Goal: Information Seeking & Learning: Get advice/opinions

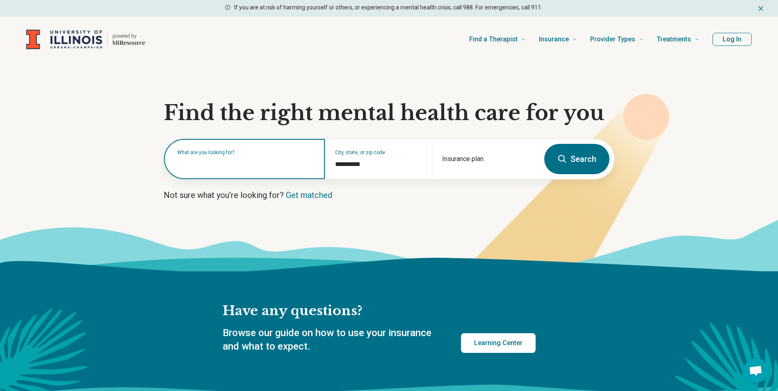
click at [282, 166] on input "text" at bounding box center [246, 163] width 138 height 10
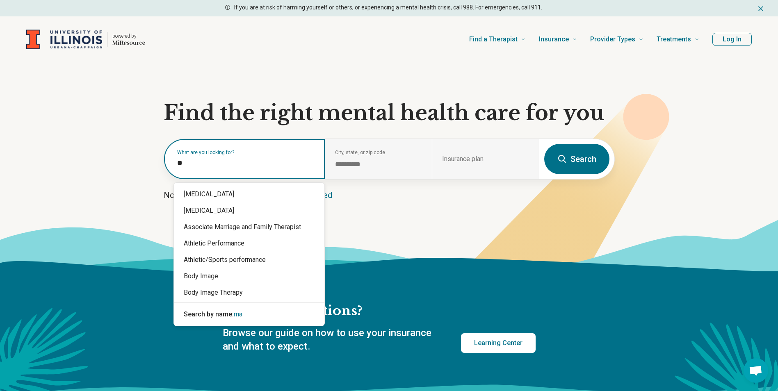
type input "*"
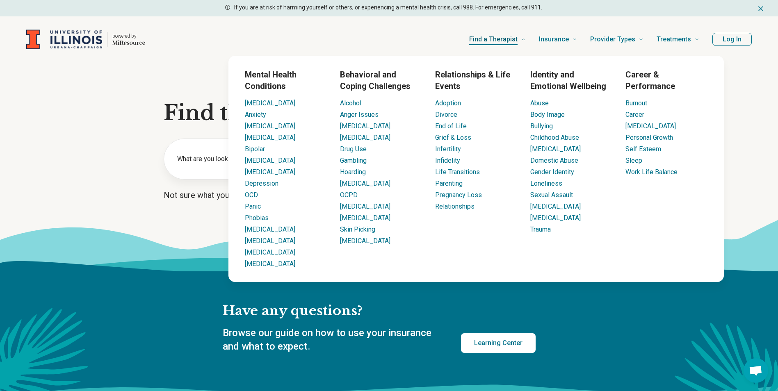
click at [525, 42] on link "Find a Therapist" at bounding box center [497, 39] width 57 height 33
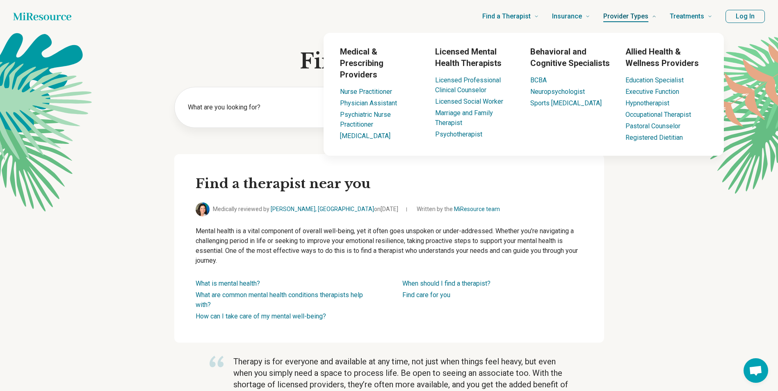
click at [648, 20] on span "Provider Types" at bounding box center [625, 16] width 45 height 11
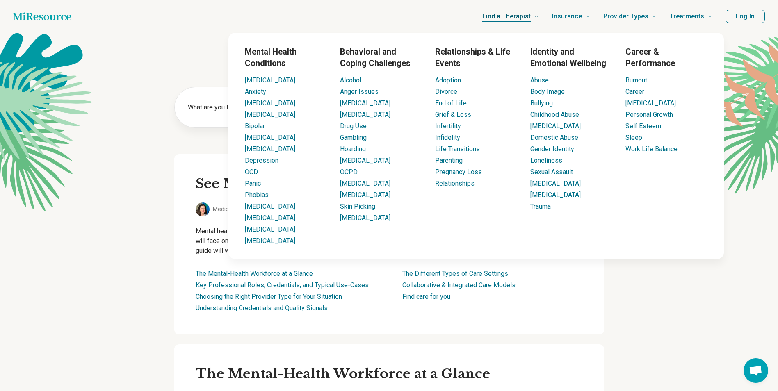
click at [516, 22] on span "Find a Therapist" at bounding box center [506, 16] width 48 height 11
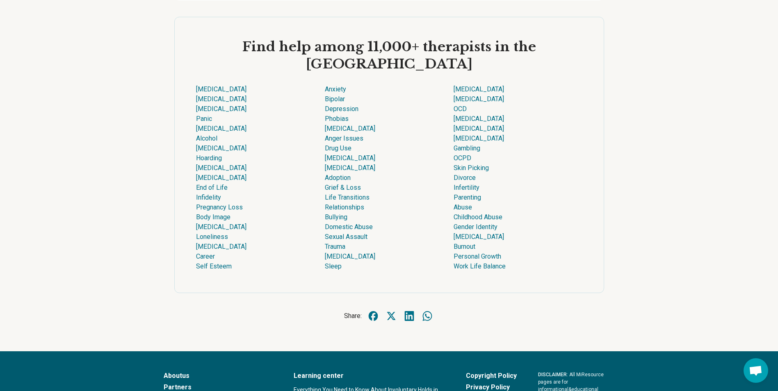
scroll to position [2255, 0]
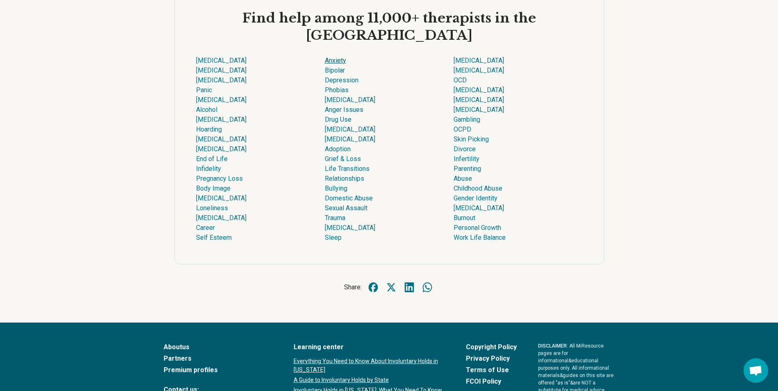
click at [331, 64] on link "Anxiety" at bounding box center [335, 61] width 21 height 8
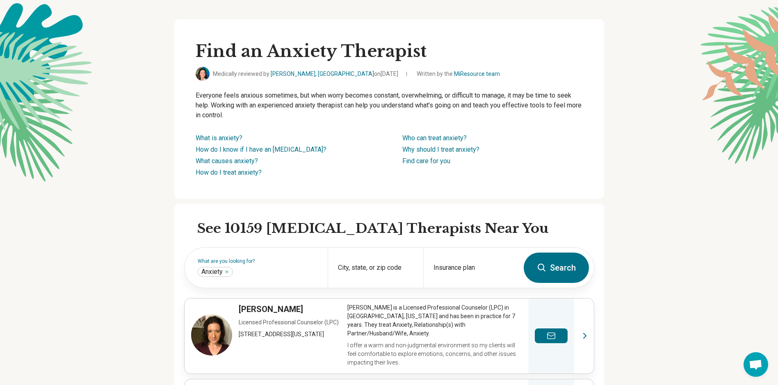
scroll to position [0, 6]
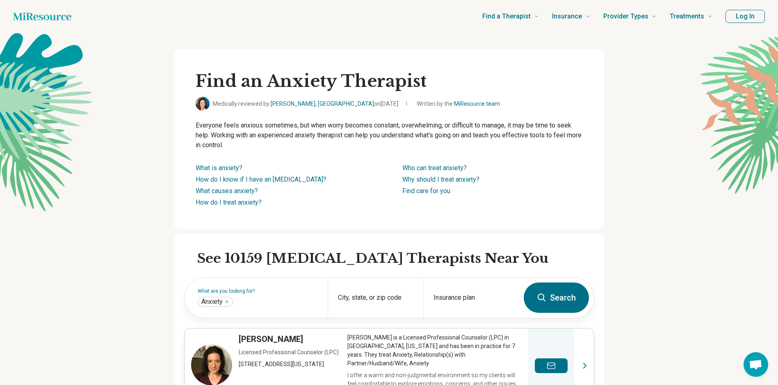
click at [396, 297] on div "City, state, or zip code" at bounding box center [376, 298] width 96 height 40
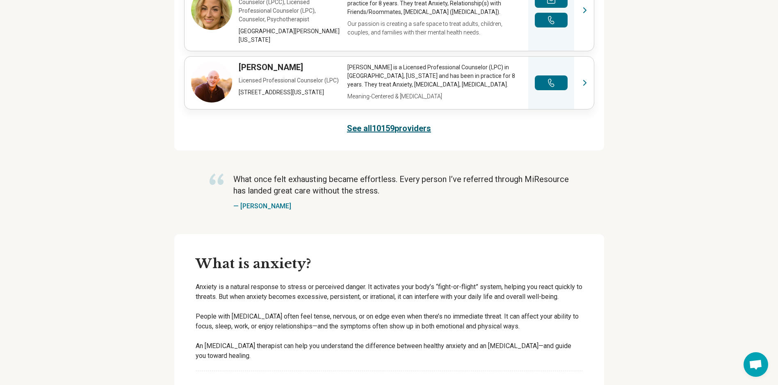
click at [366, 123] on link "See all 10159 providers" at bounding box center [389, 128] width 84 height 11
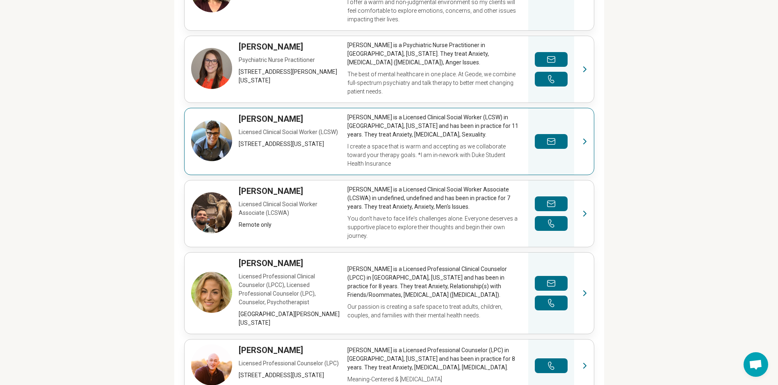
scroll to position [209, 6]
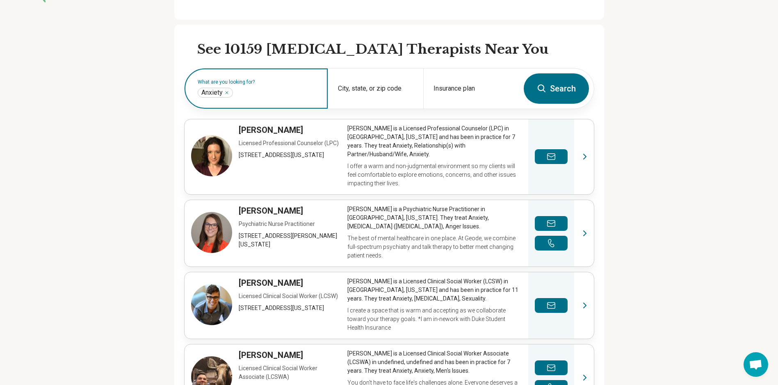
click at [269, 91] on input "text" at bounding box center [276, 93] width 83 height 10
type input "********"
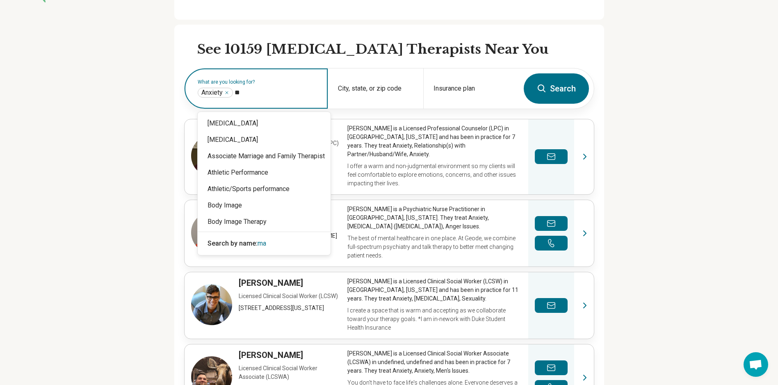
type input "*"
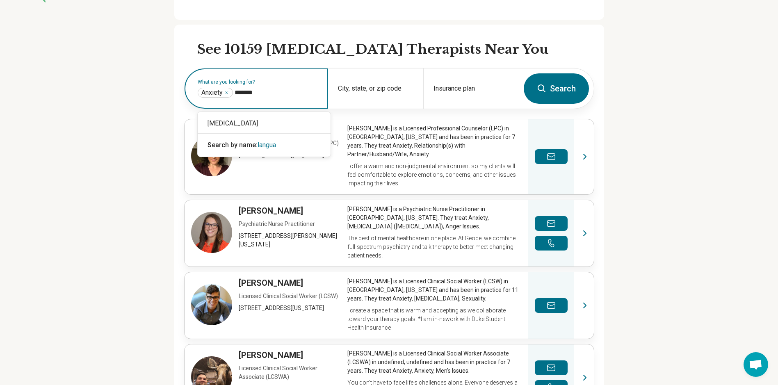
type input "********"
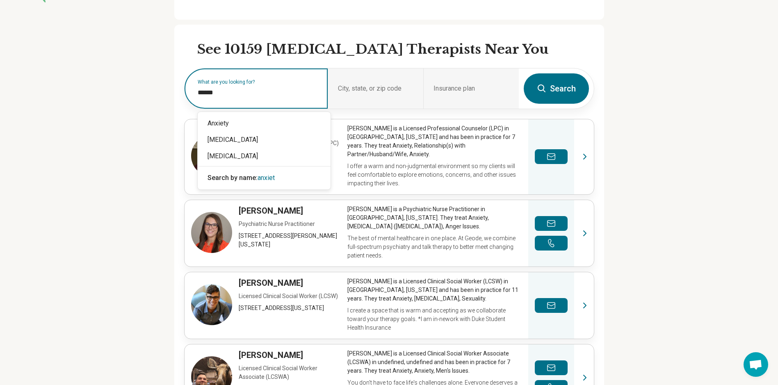
type input "*******"
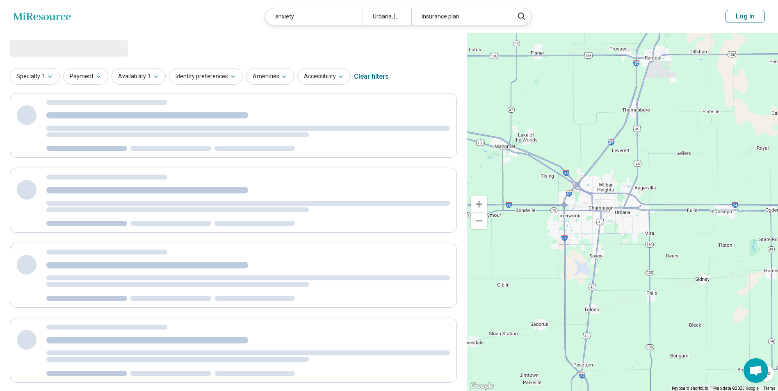
select select "***"
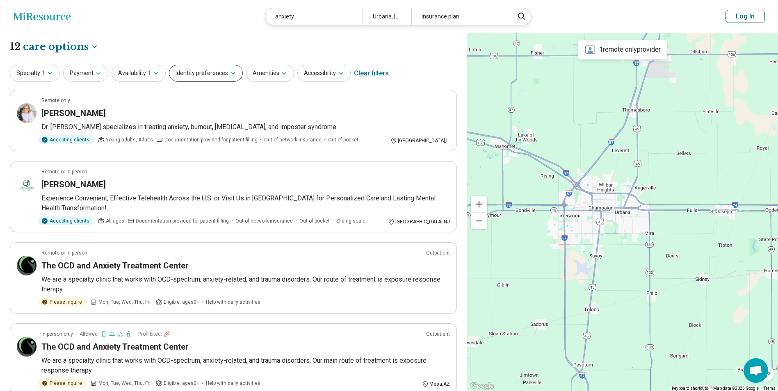
click at [235, 73] on button "Identity preferences" at bounding box center [206, 73] width 74 height 17
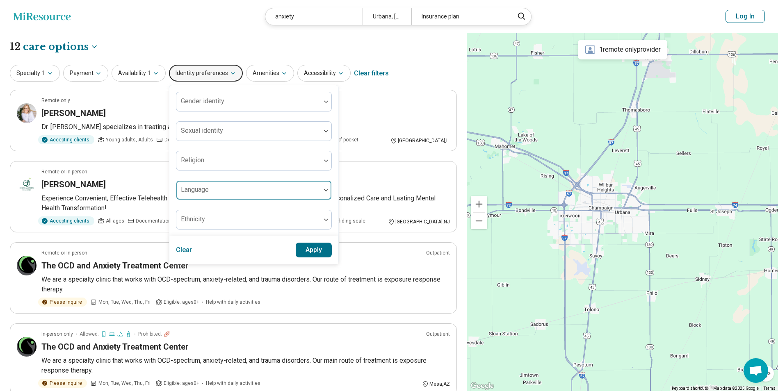
click at [261, 192] on div at bounding box center [249, 193] width 138 height 11
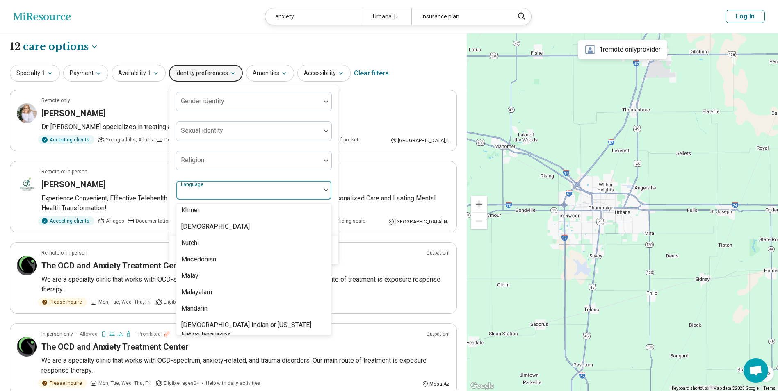
scroll to position [448, 0]
click at [196, 328] on div "Mandarin" at bounding box center [194, 324] width 26 height 10
click at [435, 67] on div "Specialty 1 Payment Availability 1 Identity preferences Gender identity Sexual …" at bounding box center [233, 74] width 447 height 20
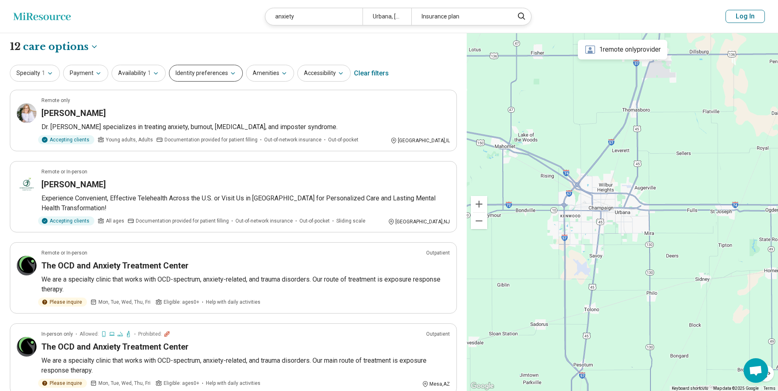
click at [219, 78] on button "Identity preferences" at bounding box center [206, 73] width 74 height 17
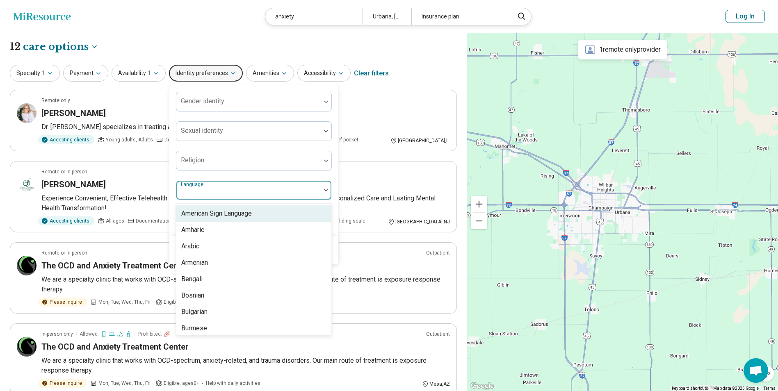
click at [262, 194] on div at bounding box center [249, 193] width 138 height 11
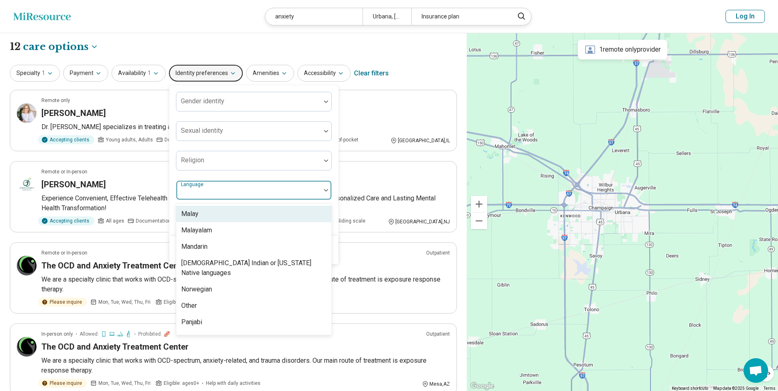
scroll to position [533, 0]
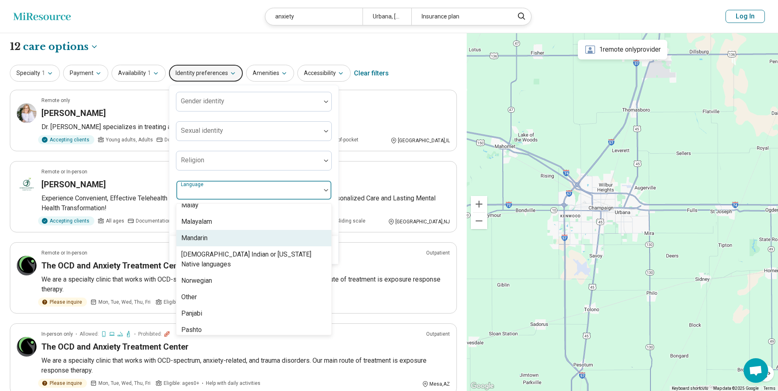
click at [216, 238] on div "Mandarin" at bounding box center [253, 238] width 155 height 16
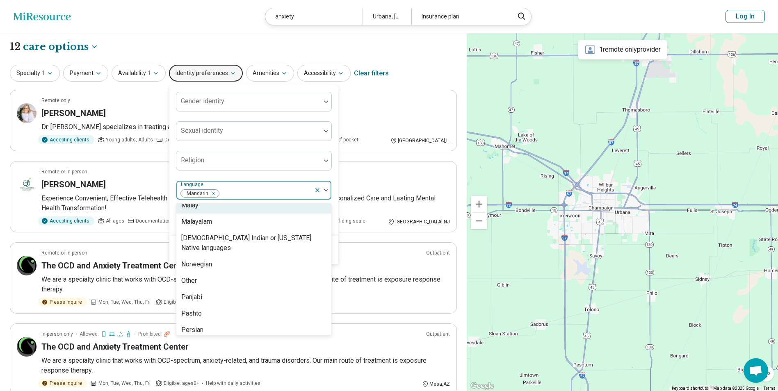
click at [281, 189] on div at bounding box center [265, 193] width 91 height 11
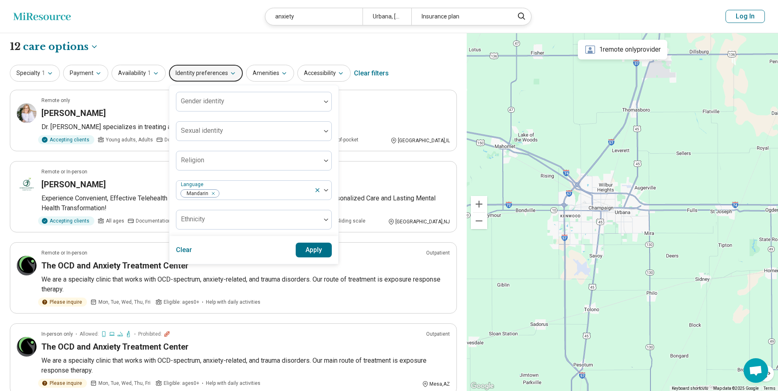
click at [305, 252] on button "Apply" at bounding box center [314, 250] width 36 height 15
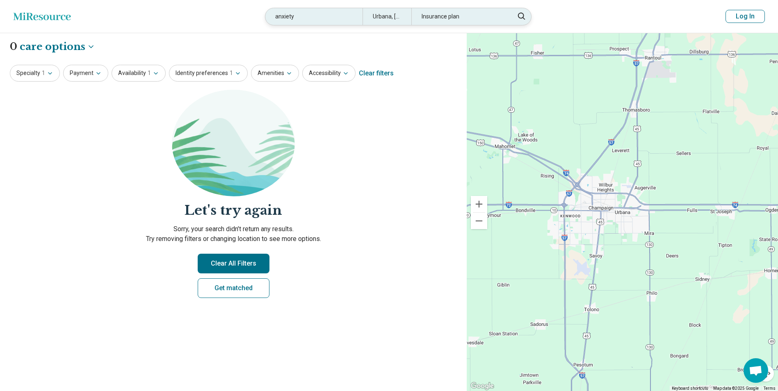
click at [337, 15] on div "anxiety" at bounding box center [313, 16] width 97 height 17
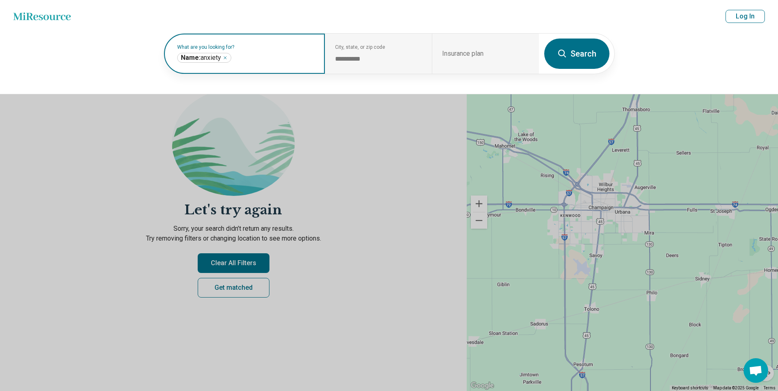
click at [226, 57] on icon "Remove" at bounding box center [225, 58] width 2 height 2
click at [585, 59] on button "Search" at bounding box center [576, 54] width 65 height 30
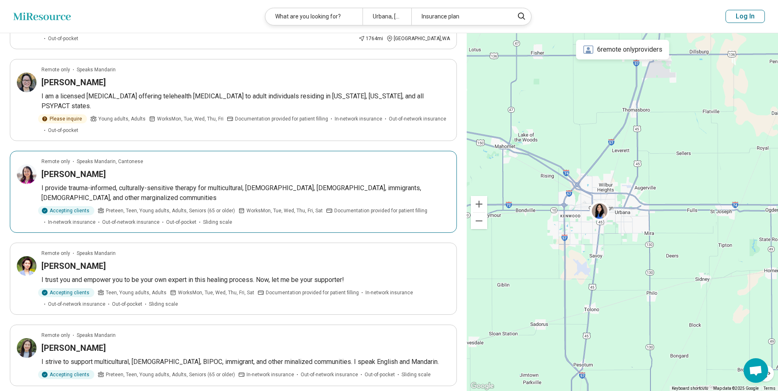
scroll to position [369, 0]
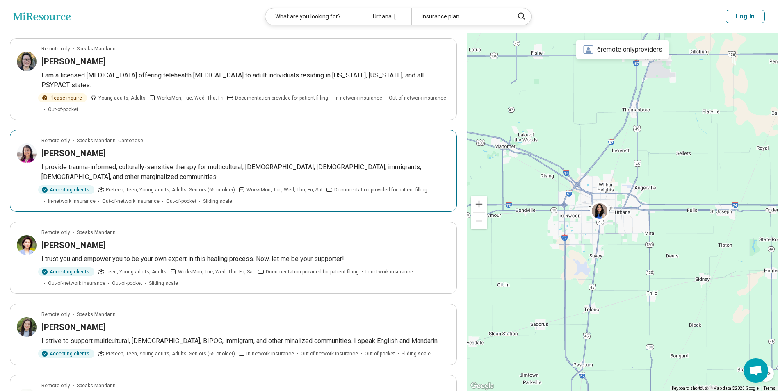
drag, startPoint x: 68, startPoint y: 155, endPoint x: 51, endPoint y: 150, distance: 17.8
click at [51, 150] on h3 "Yi Long" at bounding box center [73, 153] width 64 height 11
click at [758, 23] on header "Miresource logo What are you looking for? Urbana, IL Insurance plan Log In" at bounding box center [389, 16] width 778 height 33
click at [758, 20] on button "Log In" at bounding box center [744, 16] width 39 height 13
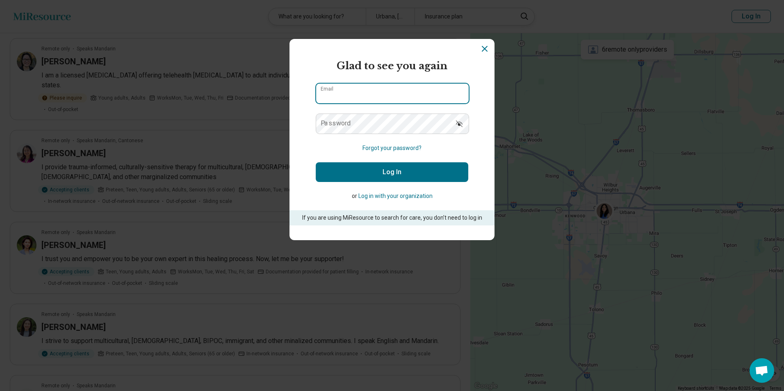
click at [347, 94] on input "Email" at bounding box center [392, 94] width 153 height 20
type input "**********"
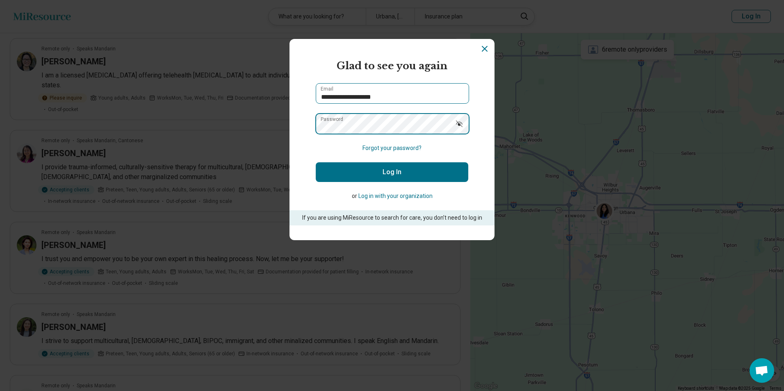
click at [316, 162] on button "Log In" at bounding box center [392, 172] width 153 height 20
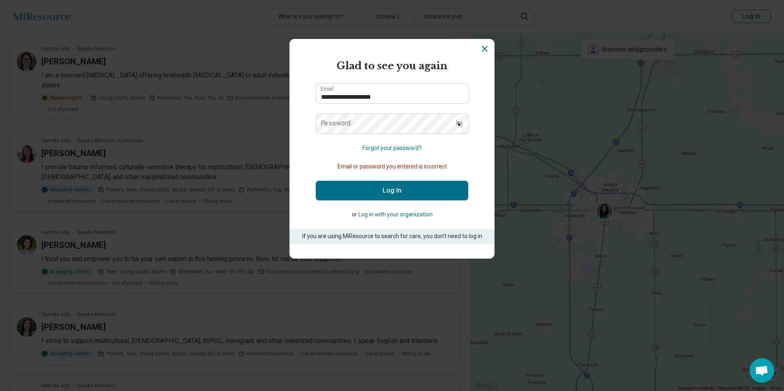
click at [484, 47] on icon "Dismiss" at bounding box center [484, 48] width 5 height 5
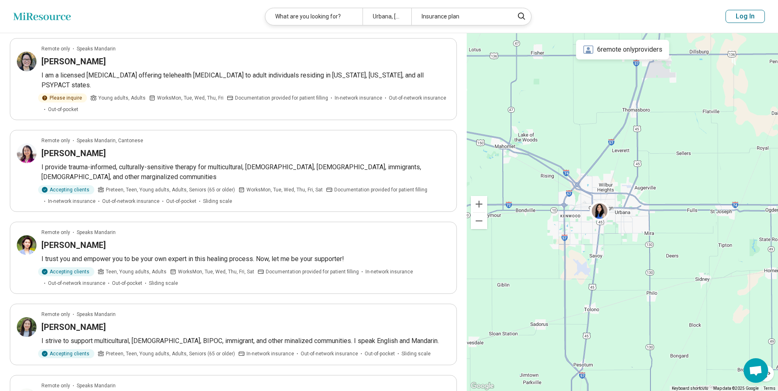
click at [756, 13] on button "Log In" at bounding box center [744, 16] width 39 height 13
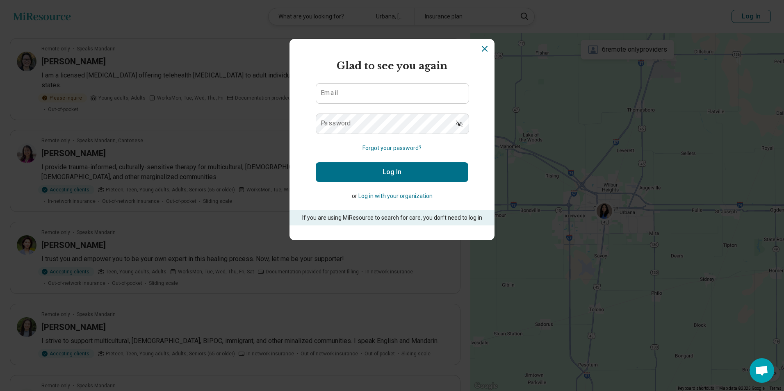
click at [383, 199] on button "Log in with your organization" at bounding box center [395, 196] width 74 height 9
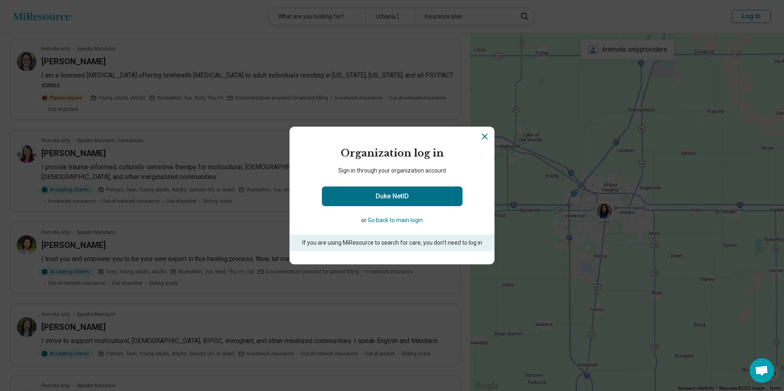
click at [402, 220] on button "Go back to main login" at bounding box center [395, 220] width 55 height 9
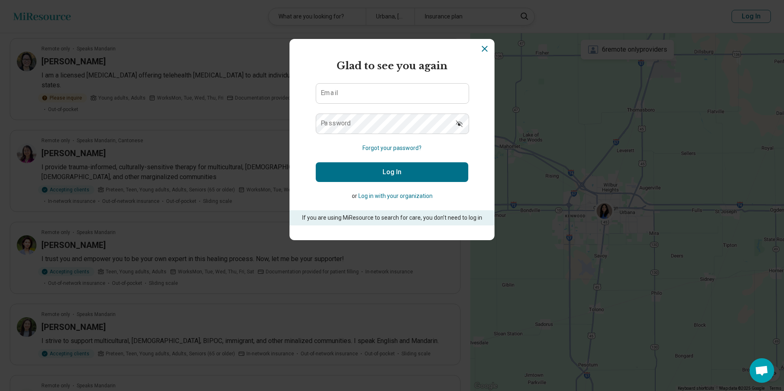
click at [486, 50] on icon "Dismiss" at bounding box center [485, 49] width 10 height 10
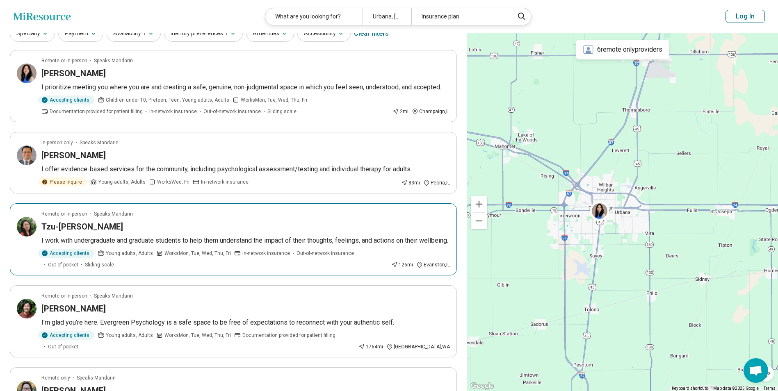
scroll to position [0, 0]
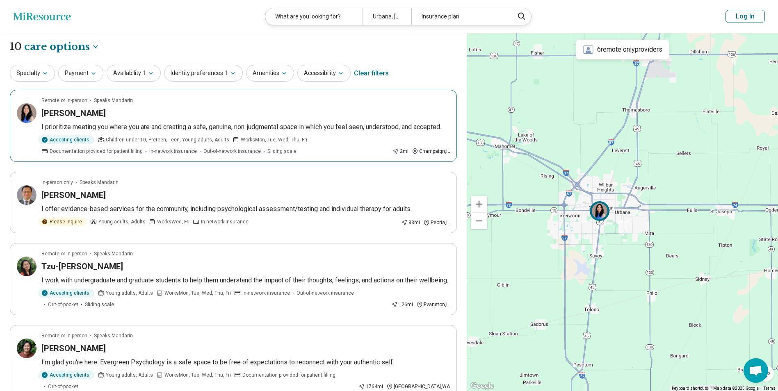
click at [334, 141] on div "Accepting clients Children under 10, Preteen, Teen, Young adults, Adults Works …" at bounding box center [215, 145] width 348 height 20
click at [755, 21] on button "Log In" at bounding box center [744, 16] width 39 height 13
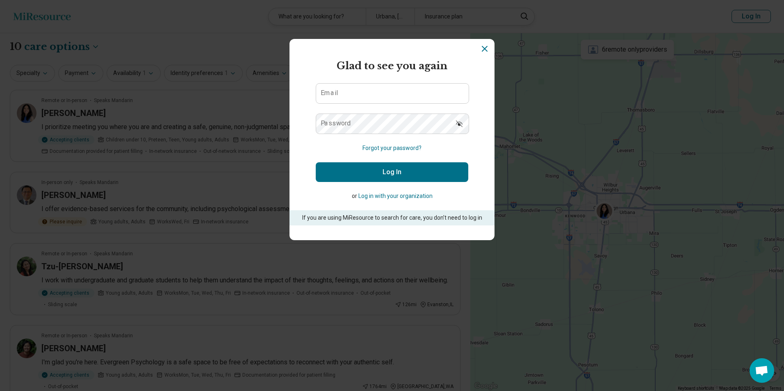
click at [480, 50] on icon "Dismiss" at bounding box center [485, 49] width 10 height 10
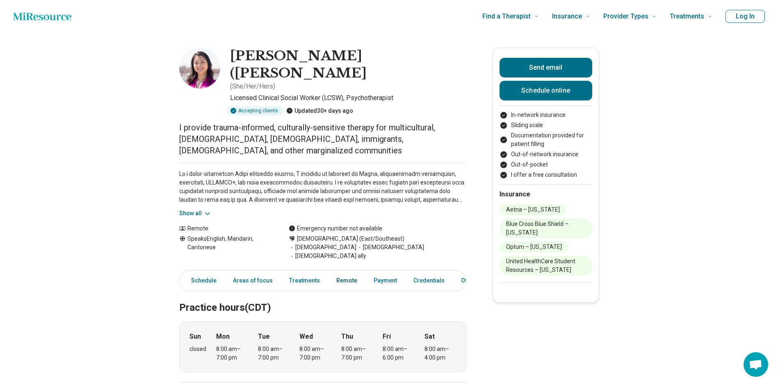
click at [342, 272] on link "Remote" at bounding box center [346, 280] width 31 height 17
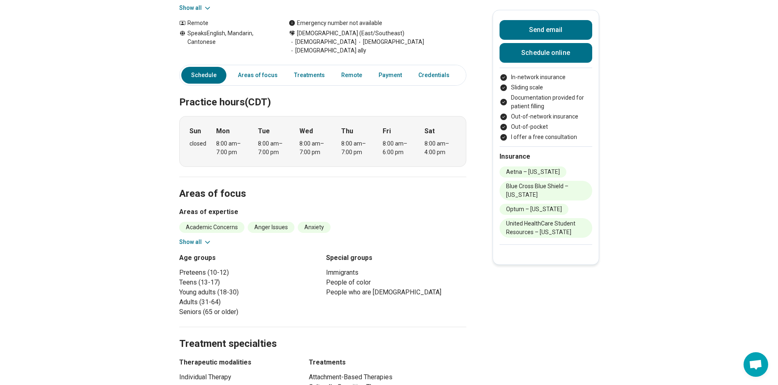
scroll to position [164, 0]
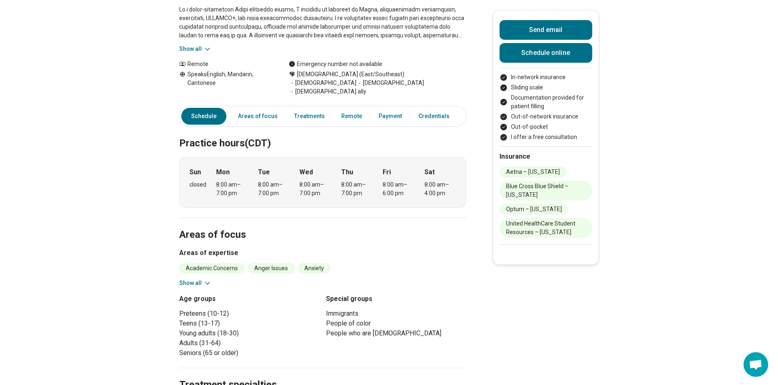
click at [209, 279] on icon at bounding box center [207, 283] width 8 height 8
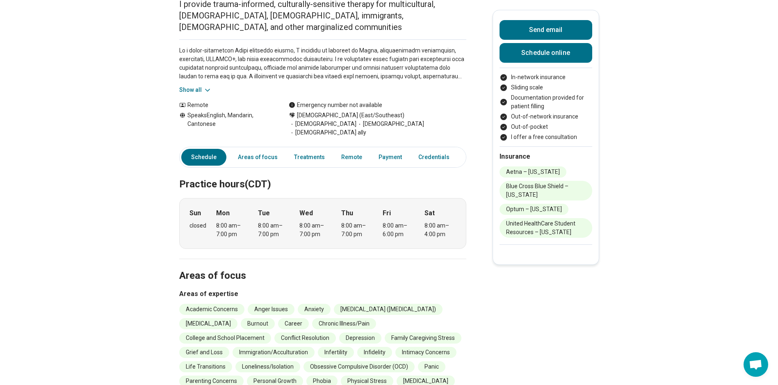
scroll to position [0, 0]
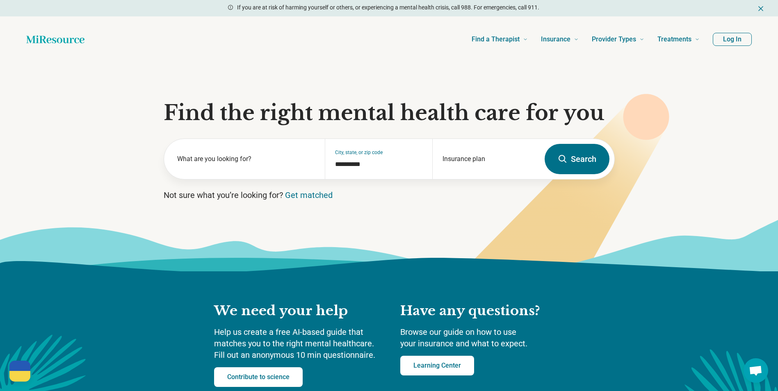
click at [729, 38] on button "Log In" at bounding box center [732, 39] width 39 height 13
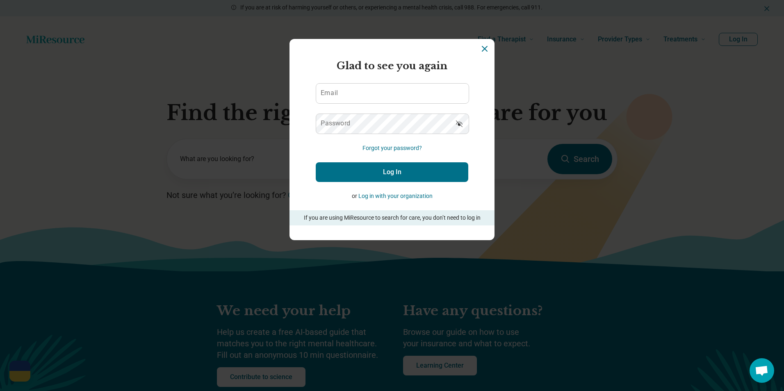
click at [409, 152] on button "Forgot your password?" at bounding box center [392, 148] width 59 height 9
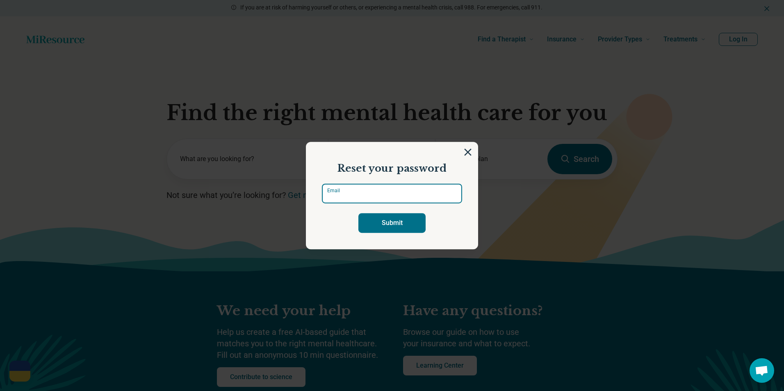
click at [402, 192] on input "Email" at bounding box center [392, 194] width 140 height 20
type input "**********"
click at [385, 226] on button "Submit" at bounding box center [391, 223] width 67 height 20
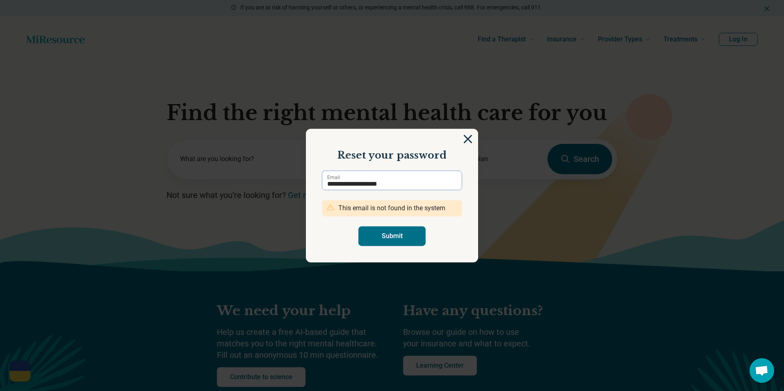
click at [463, 137] on img at bounding box center [467, 139] width 9 height 9
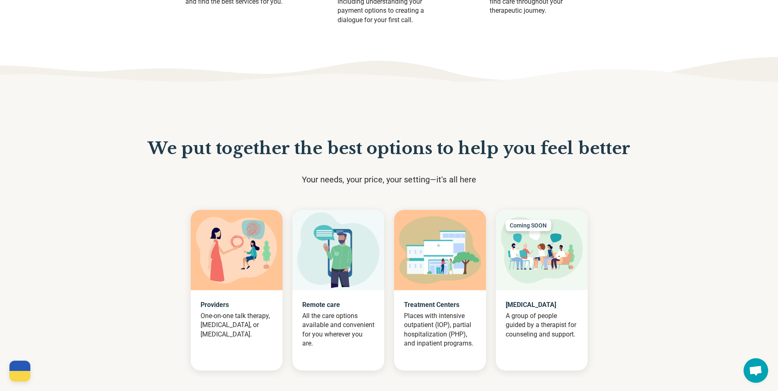
scroll to position [1325, 0]
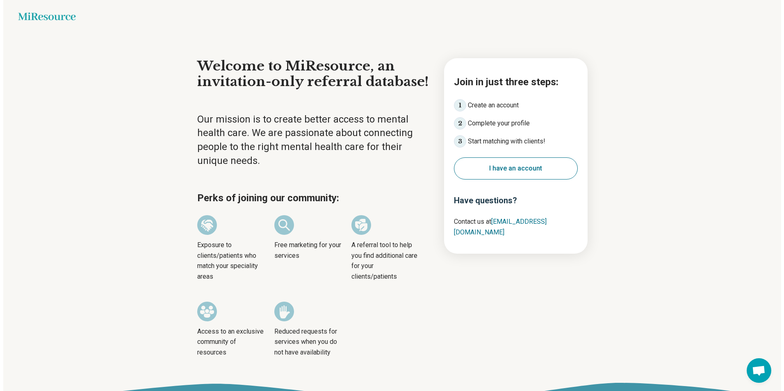
scroll to position [30, 0]
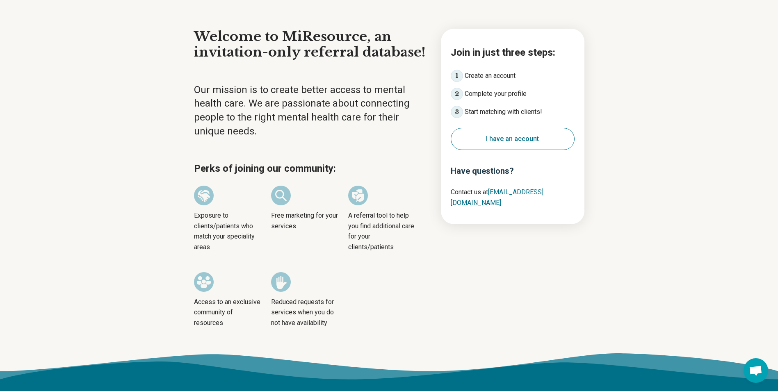
click at [482, 79] on li "Create an account" at bounding box center [513, 76] width 124 height 12
click at [552, 140] on button "I have an account" at bounding box center [513, 139] width 124 height 22
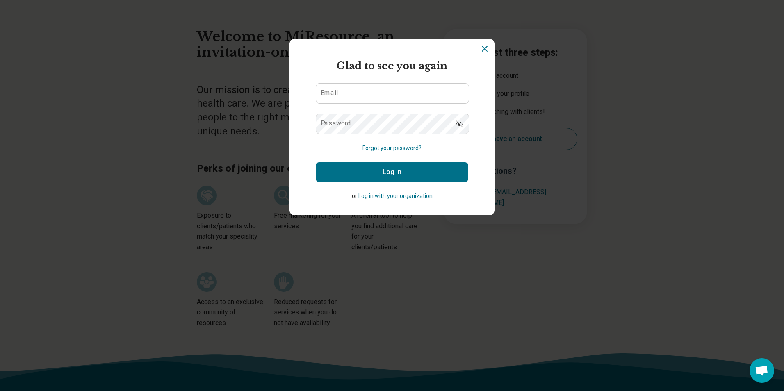
click at [392, 197] on button "Log in with your organization" at bounding box center [395, 196] width 74 height 9
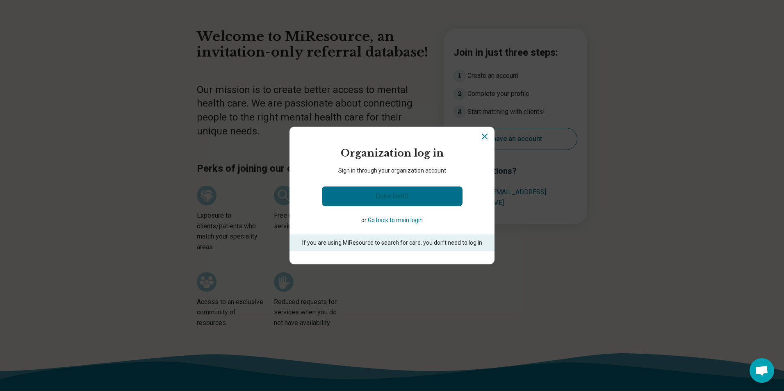
click at [420, 200] on link "Duke NetID" at bounding box center [392, 197] width 141 height 20
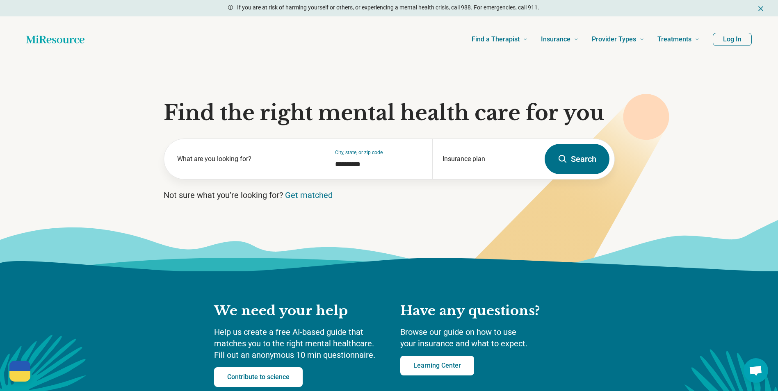
click at [739, 39] on button "Log In" at bounding box center [732, 39] width 39 height 13
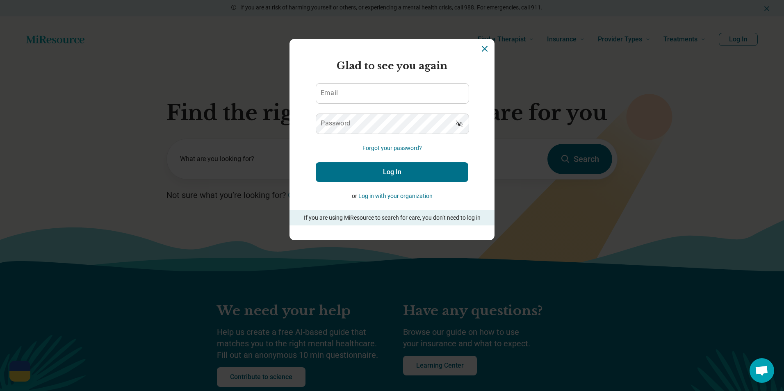
click at [484, 51] on icon "Dismiss" at bounding box center [484, 48] width 5 height 5
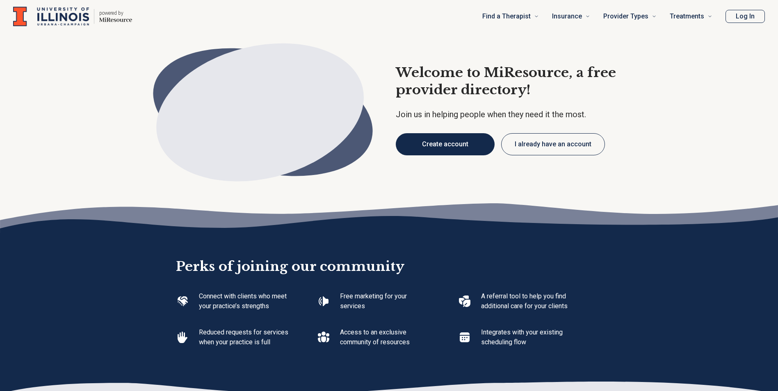
type textarea "*"
click at [461, 144] on button "Create account" at bounding box center [445, 144] width 99 height 22
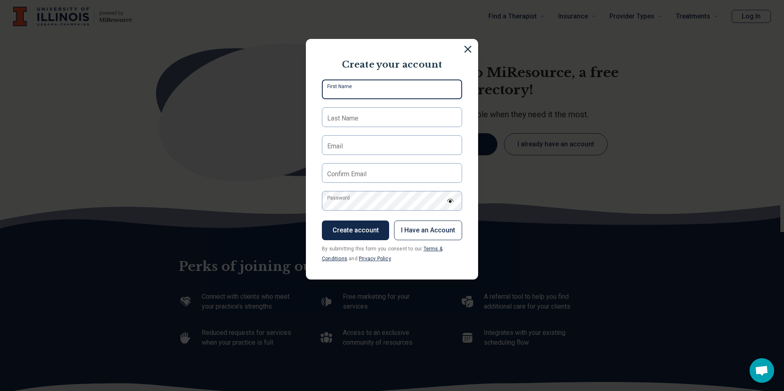
click at [365, 88] on input "First Name" at bounding box center [392, 90] width 140 height 20
type input "****"
click at [331, 122] on label "Last Name" at bounding box center [342, 119] width 31 height 10
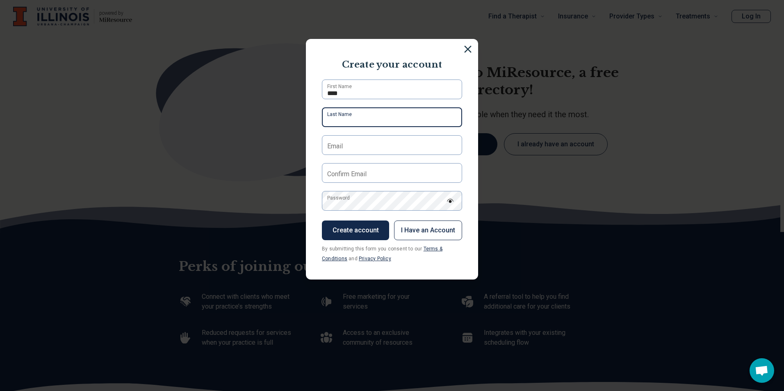
click at [331, 122] on input "Last Name" at bounding box center [392, 117] width 140 height 20
type input "***"
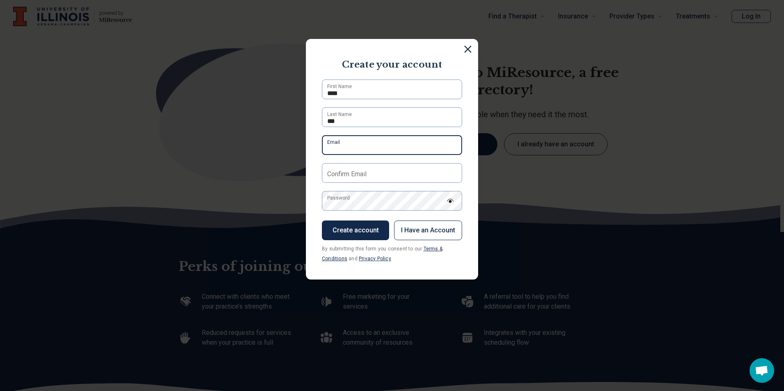
click at [328, 136] on input "Email" at bounding box center [392, 145] width 140 height 20
type input "**********"
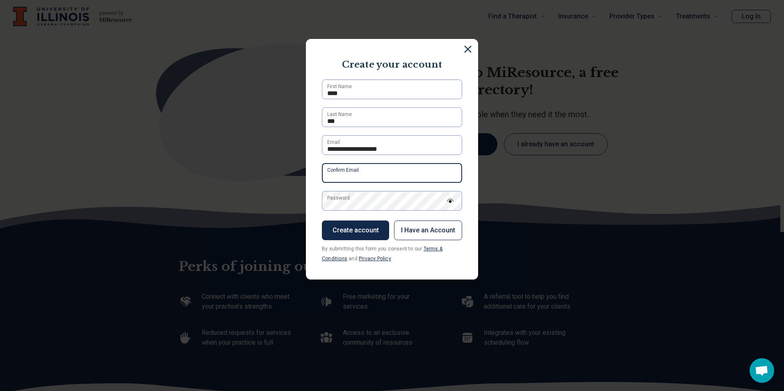
click at [324, 169] on div "Confirm Email" at bounding box center [392, 173] width 140 height 20
type input "**********"
click at [327, 197] on label "Password" at bounding box center [338, 197] width 23 height 7
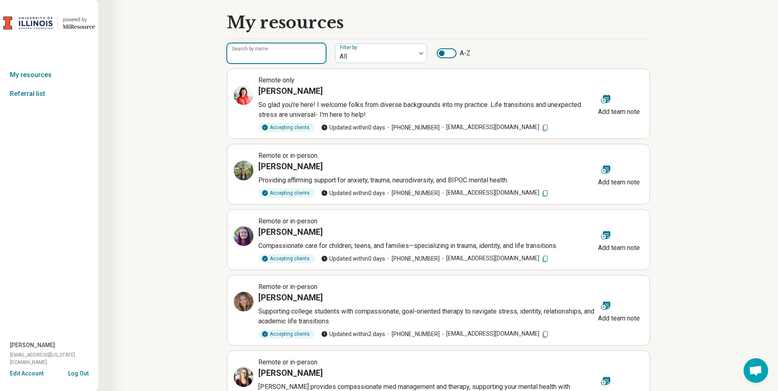
click at [293, 57] on input "Search by name" at bounding box center [276, 53] width 98 height 20
click at [627, 42] on div "Search by name Filter by All A-Z Remote only [PERSON_NAME] So glad you're here!…" at bounding box center [438, 362] width 423 height 646
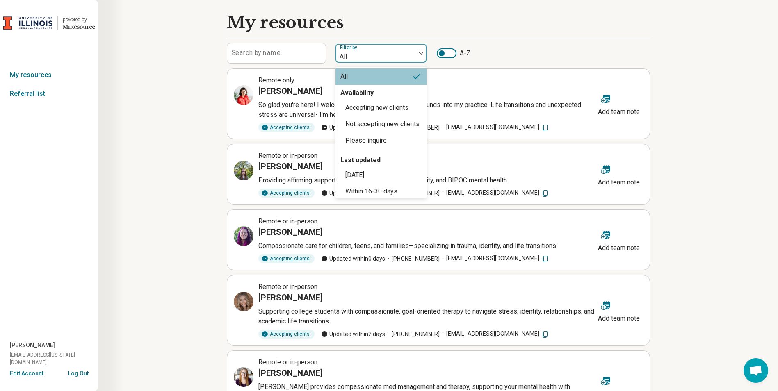
click at [388, 54] on div at bounding box center [376, 56] width 74 height 11
click at [383, 112] on div "Accepting new clients" at bounding box center [376, 108] width 63 height 10
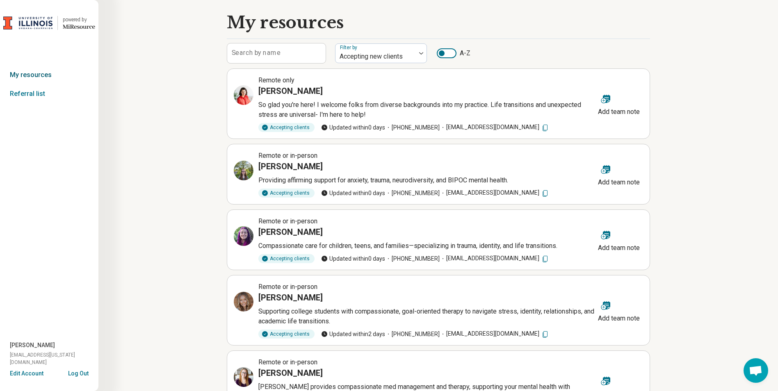
click at [31, 74] on link "My resources" at bounding box center [49, 75] width 98 height 19
click at [32, 95] on link "Referral list" at bounding box center [49, 93] width 98 height 19
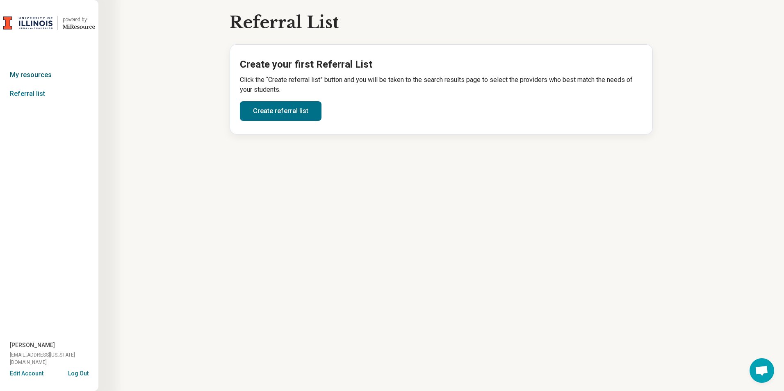
click at [32, 73] on link "My resources" at bounding box center [49, 75] width 98 height 19
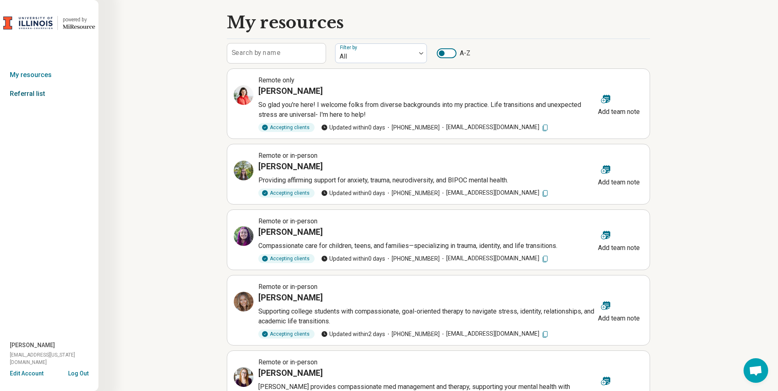
click at [32, 96] on link "Referral list" at bounding box center [49, 93] width 98 height 19
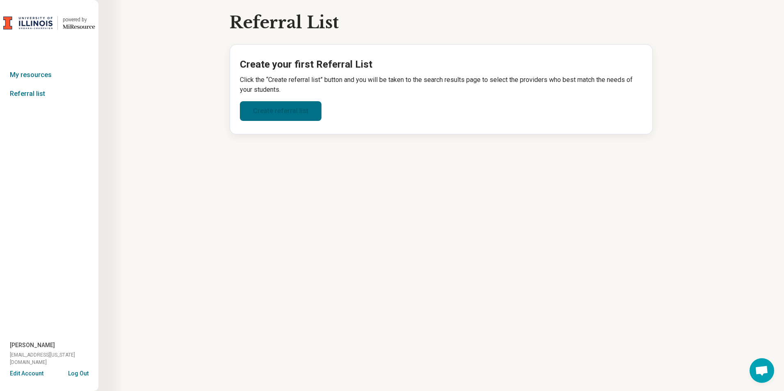
click at [310, 120] on link "Create referral list" at bounding box center [281, 111] width 82 height 20
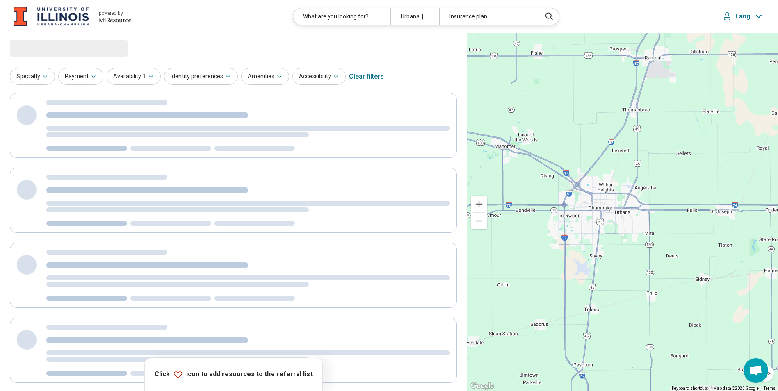
select select "***"
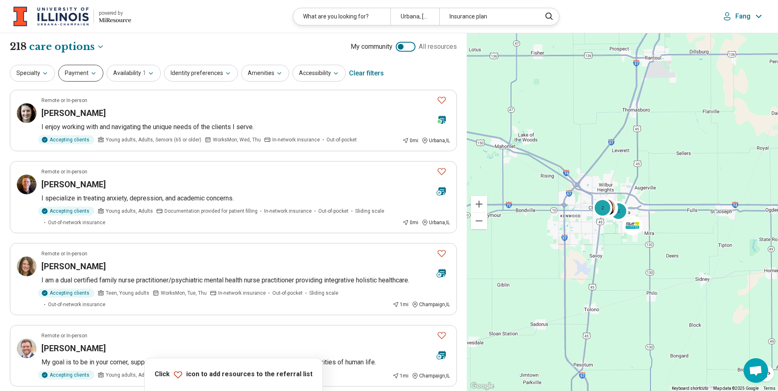
click at [92, 77] on button "Payment" at bounding box center [80, 73] width 45 height 17
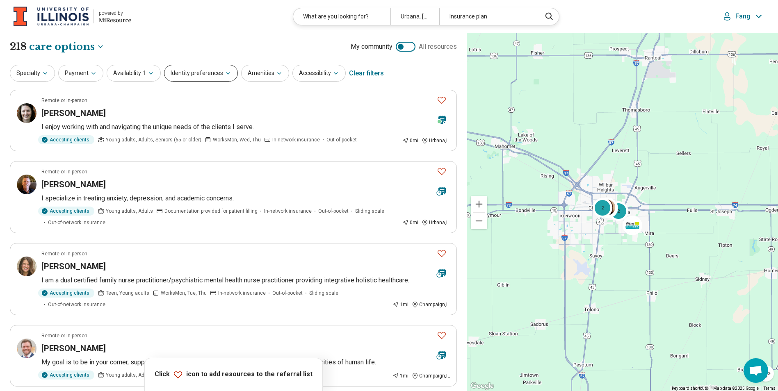
click at [214, 74] on button "Identity preferences" at bounding box center [201, 73] width 74 height 17
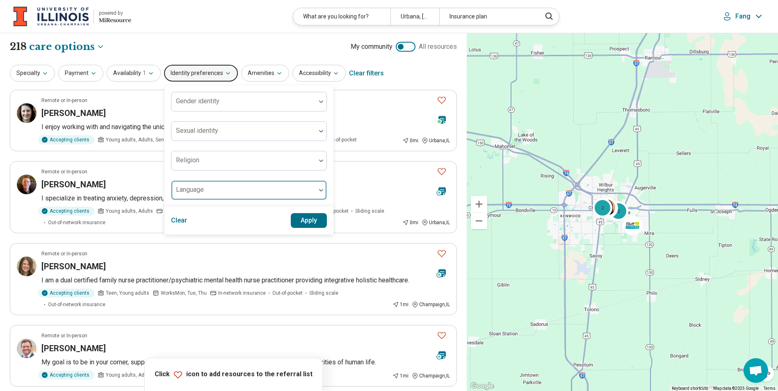
click at [221, 193] on div at bounding box center [244, 193] width 138 height 11
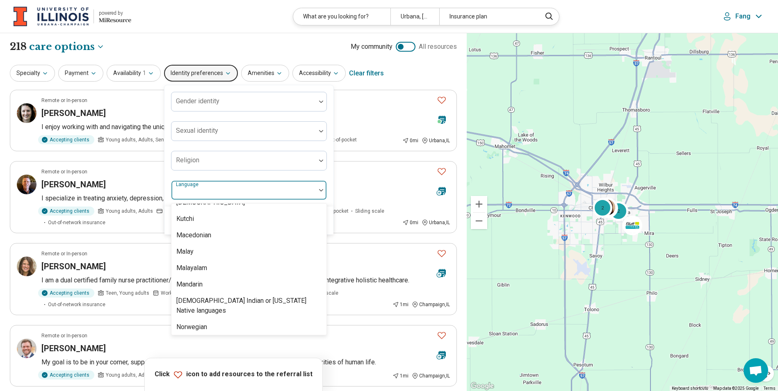
scroll to position [492, 0]
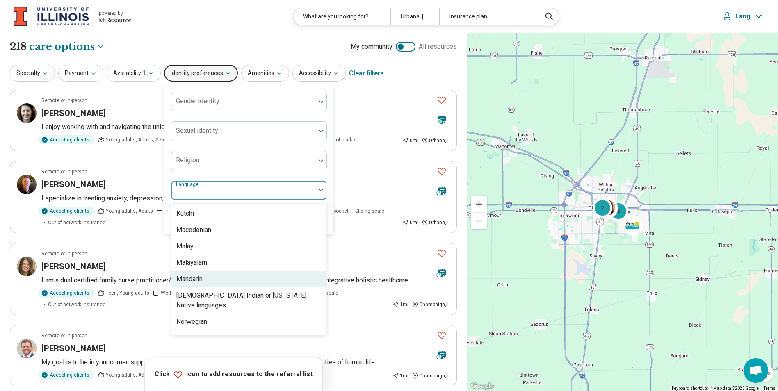
click at [221, 283] on div "Mandarin" at bounding box center [248, 279] width 155 height 16
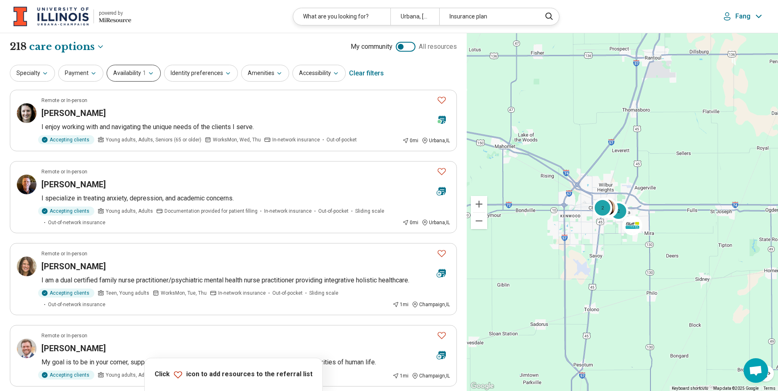
click at [136, 71] on button "Availability 1" at bounding box center [134, 73] width 54 height 17
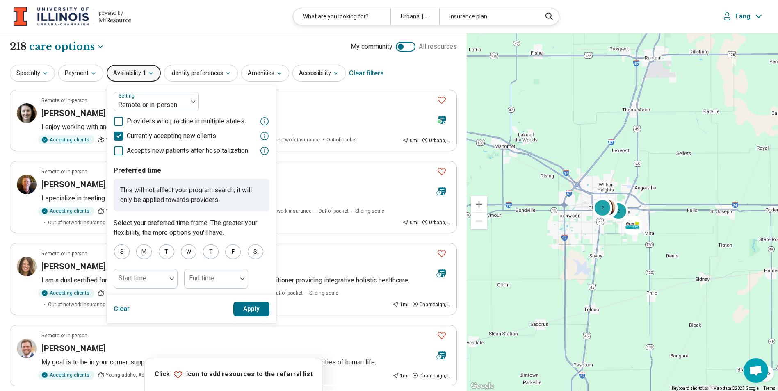
click at [247, 47] on div "**********" at bounding box center [233, 47] width 447 height 14
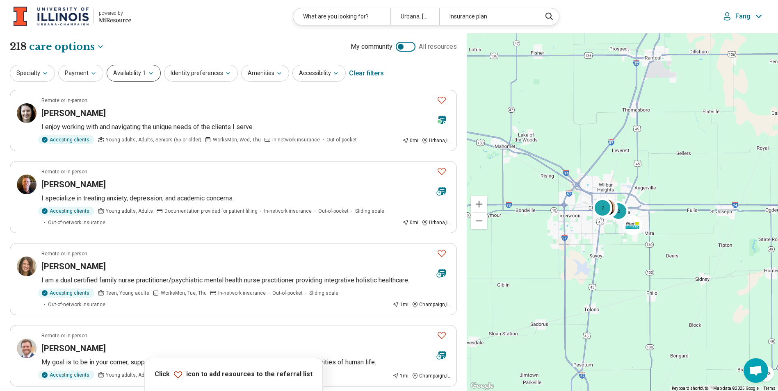
click at [148, 77] on button "Availability 1" at bounding box center [134, 73] width 54 height 17
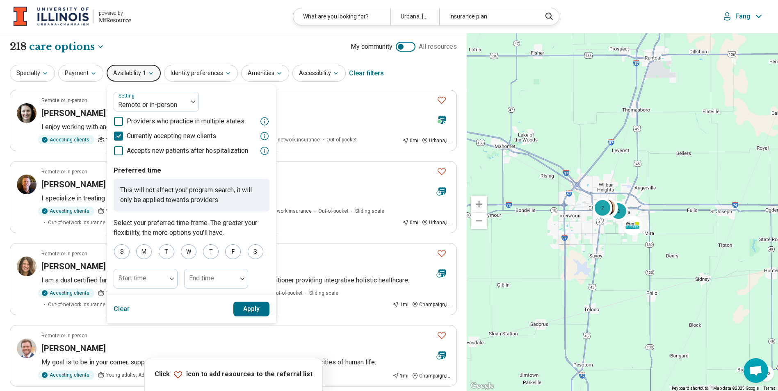
click at [252, 313] on button "Apply" at bounding box center [251, 309] width 36 height 15
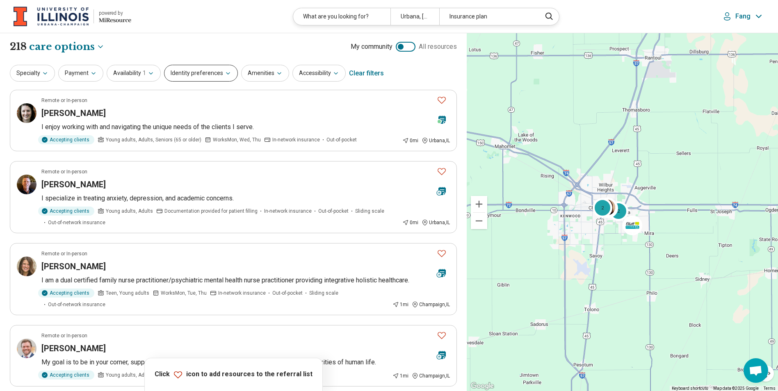
click at [204, 75] on button "Identity preferences" at bounding box center [201, 73] width 74 height 17
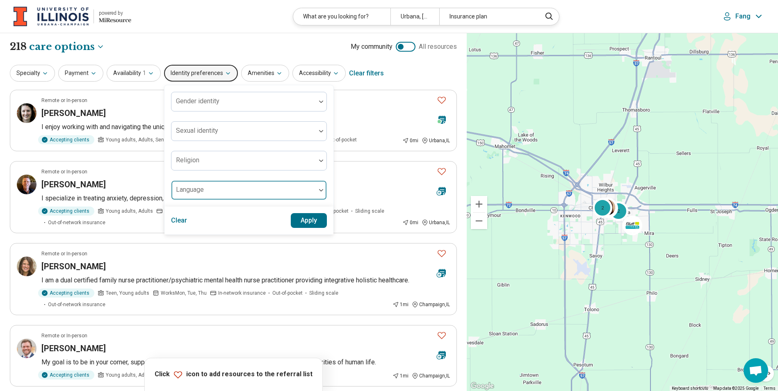
click at [210, 191] on div at bounding box center [244, 193] width 138 height 11
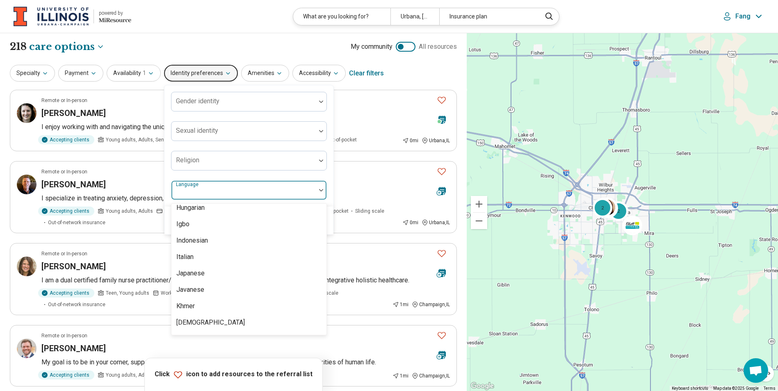
scroll to position [533, 0]
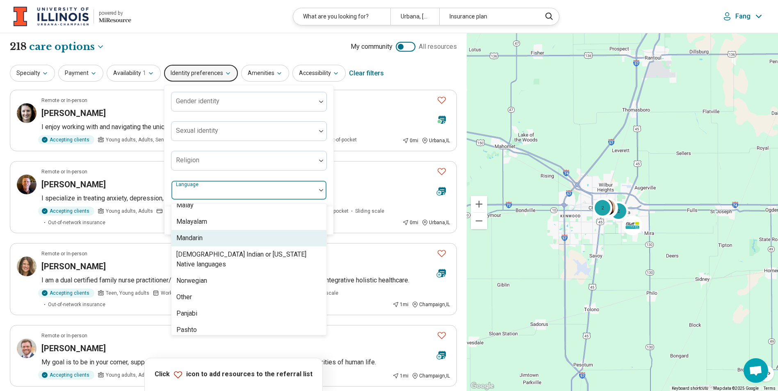
click at [206, 236] on div "Mandarin" at bounding box center [248, 238] width 155 height 16
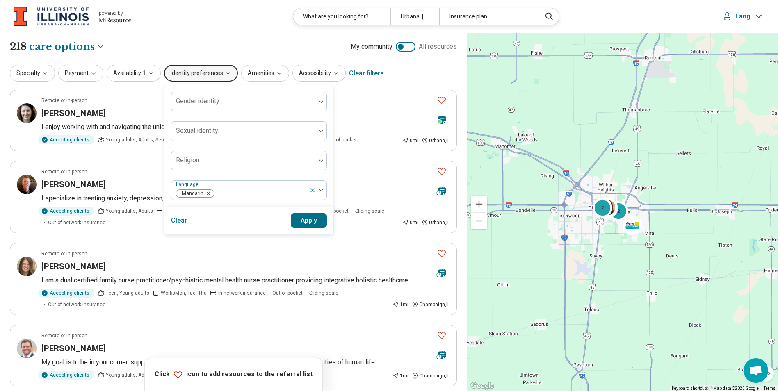
click at [326, 176] on div "Gender identity Sexual identity Religion Language Mandarin" at bounding box center [248, 145] width 169 height 121
click at [310, 223] on button "Apply" at bounding box center [309, 220] width 36 height 15
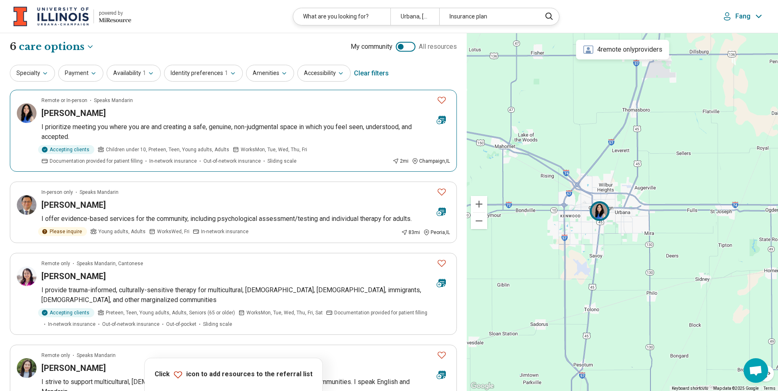
click at [370, 126] on p "I prioritize meeting you where you are and creating a safe, genuine, non-judgme…" at bounding box center [245, 132] width 408 height 20
click at [445, 120] on icon at bounding box center [441, 120] width 7 height 8
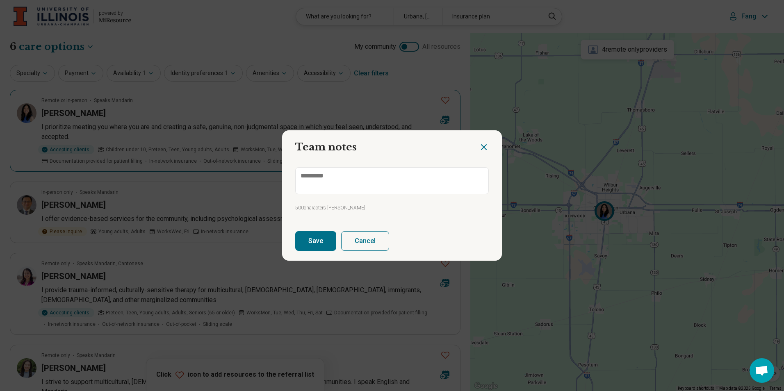
click at [485, 149] on icon "Close dialog" at bounding box center [484, 147] width 10 height 10
type textarea "*"
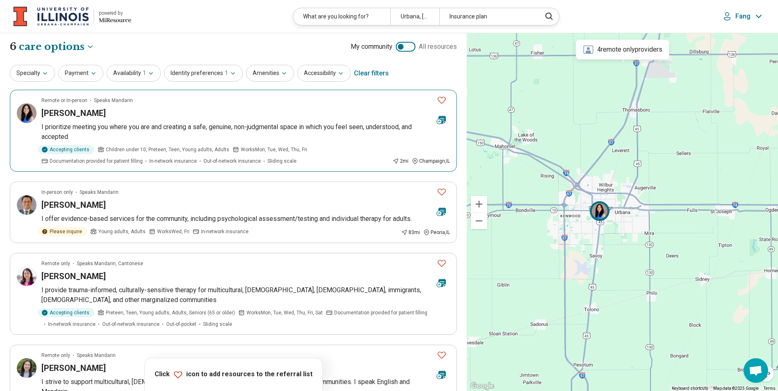
click at [442, 100] on icon "Favorite" at bounding box center [442, 100] width 10 height 10
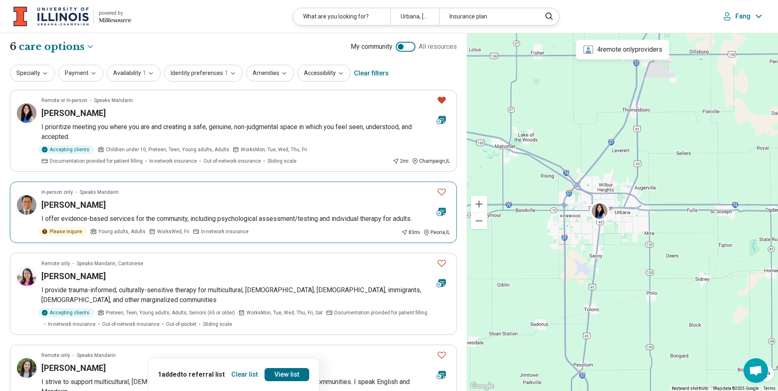
click at [442, 192] on icon "Favorite" at bounding box center [442, 192] width 10 height 10
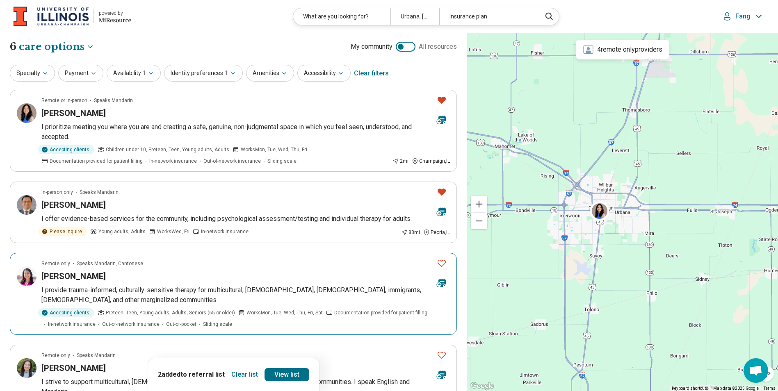
click at [442, 266] on icon "Favorite" at bounding box center [442, 263] width 10 height 10
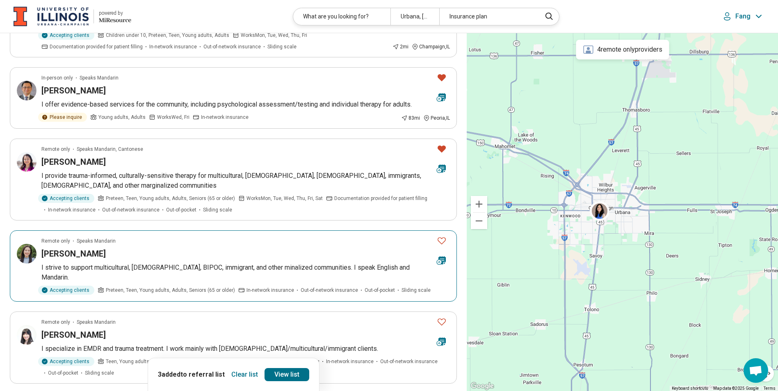
scroll to position [123, 0]
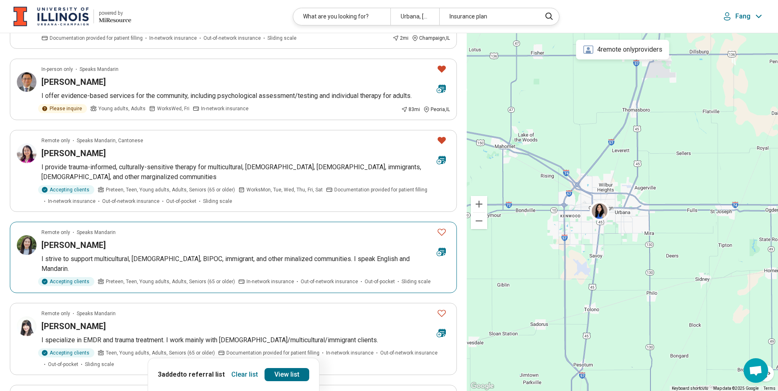
click at [442, 232] on icon "Favorite" at bounding box center [442, 232] width 10 height 10
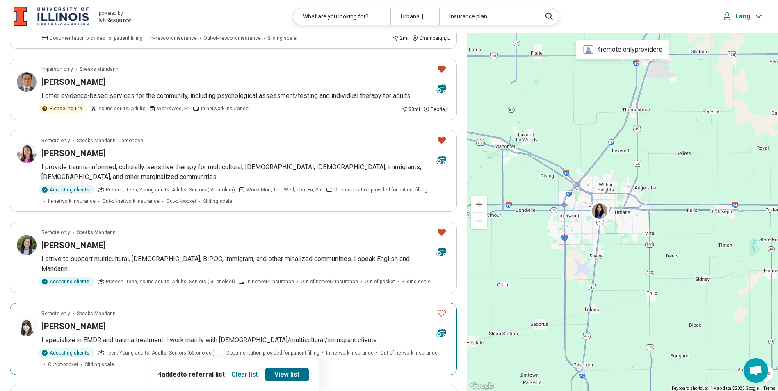
click at [446, 308] on icon "Favorite" at bounding box center [442, 313] width 10 height 10
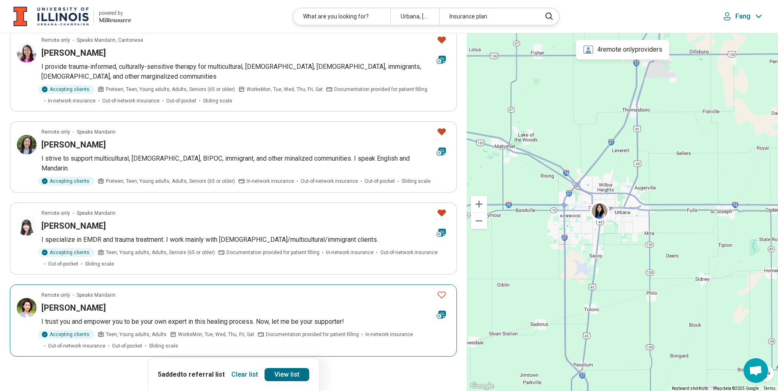
scroll to position [246, 0]
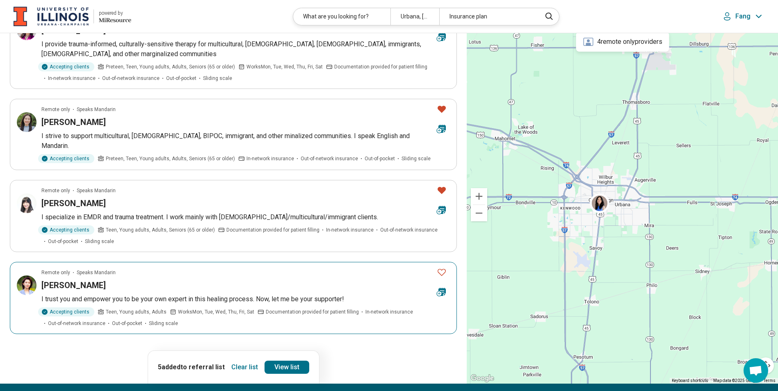
click at [441, 267] on icon "Favorite" at bounding box center [442, 272] width 10 height 10
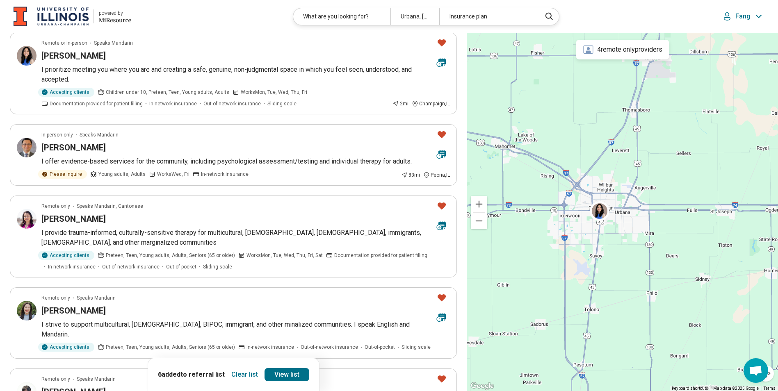
scroll to position [0, 0]
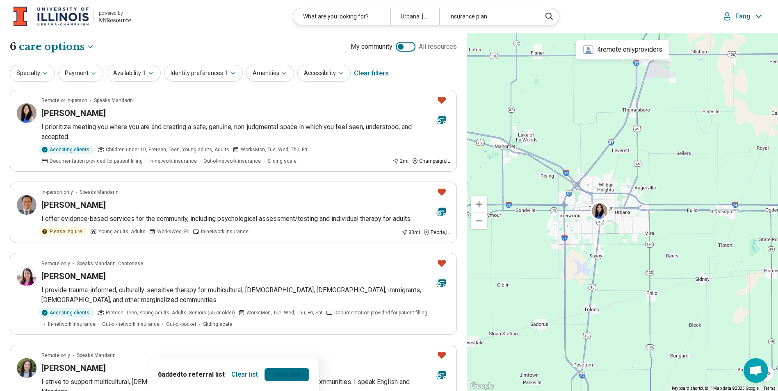
click at [279, 375] on link "View list" at bounding box center [286, 374] width 45 height 13
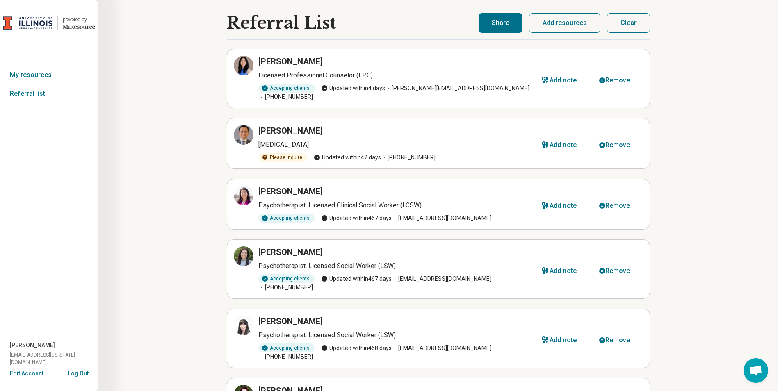
click at [505, 29] on button "Share" at bounding box center [501, 23] width 44 height 20
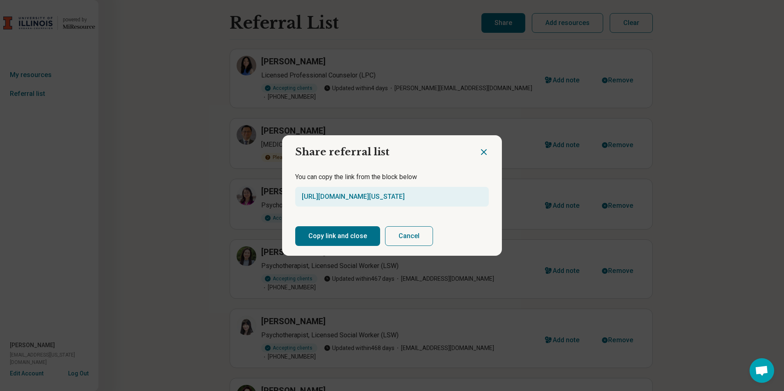
click at [340, 240] on button "Copy link and close" at bounding box center [337, 236] width 85 height 20
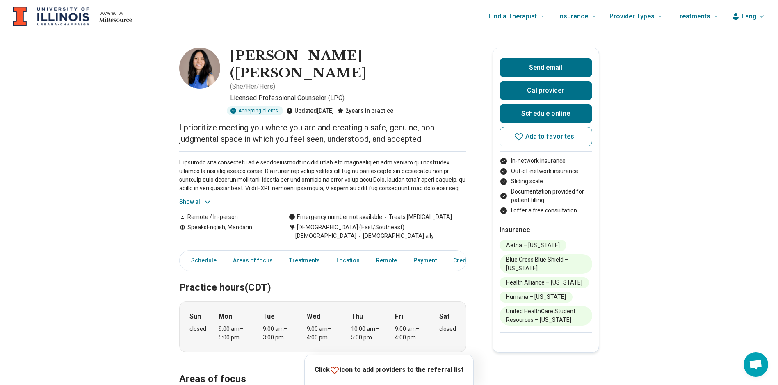
click at [205, 198] on button "Show all" at bounding box center [195, 202] width 32 height 9
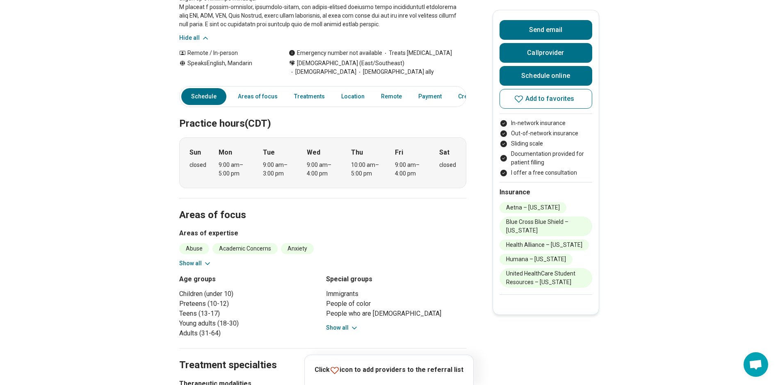
scroll to position [41, 0]
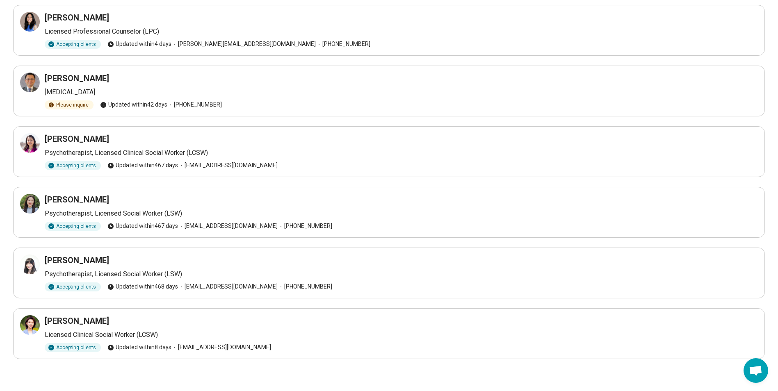
scroll to position [62, 0]
click at [28, 264] on icon at bounding box center [30, 264] width 10 height 10
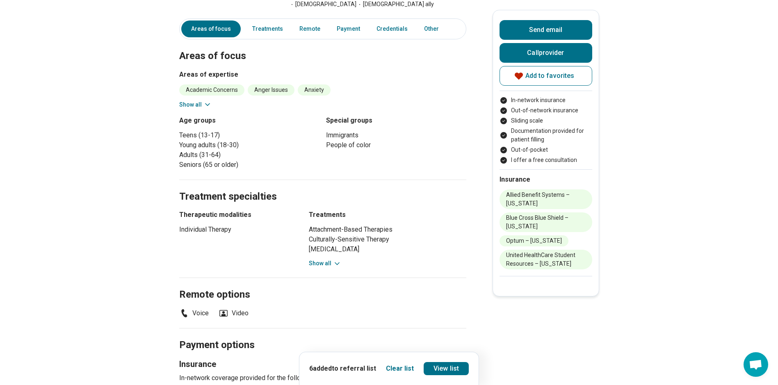
scroll to position [164, 0]
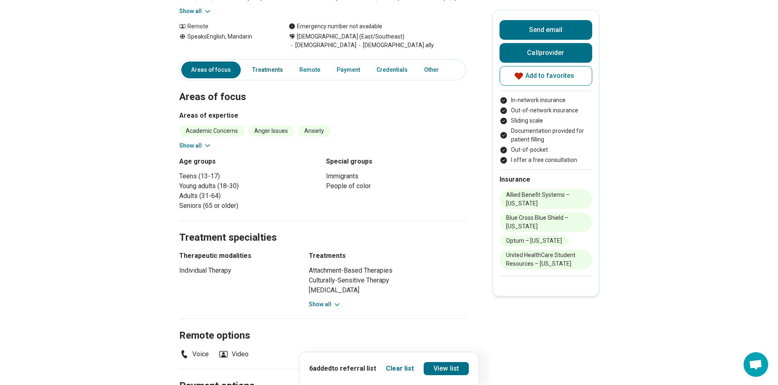
click at [261, 62] on link "Treatments" at bounding box center [267, 70] width 41 height 17
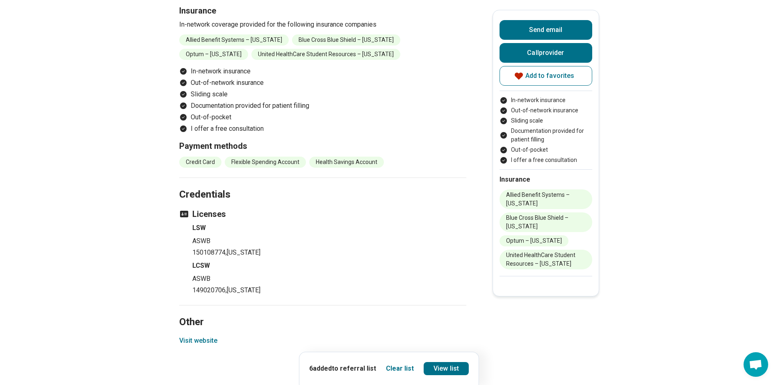
scroll to position [572, 0]
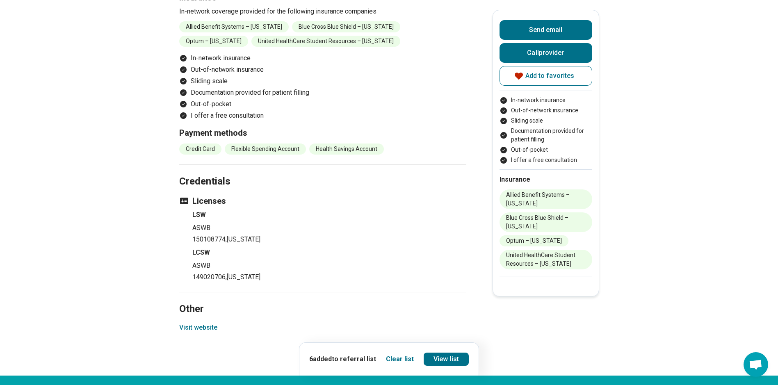
click at [199, 323] on button "Visit website" at bounding box center [198, 328] width 38 height 10
